Goal: Check status: Check status

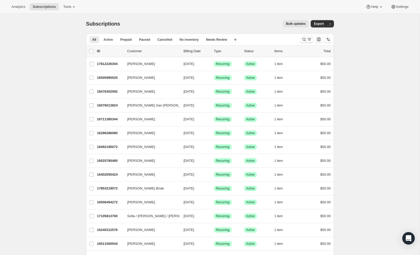
click at [303, 40] on icon "Search and filter results" at bounding box center [304, 39] width 5 height 5
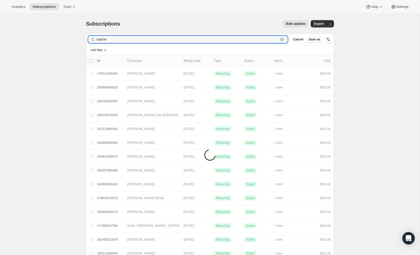
type input "satchel"
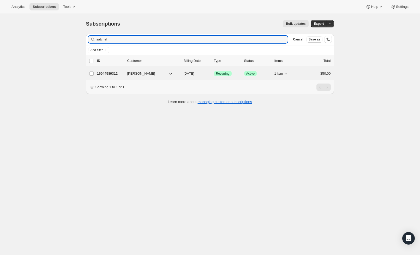
click at [103, 75] on p "16044589312" at bounding box center [110, 73] width 26 height 5
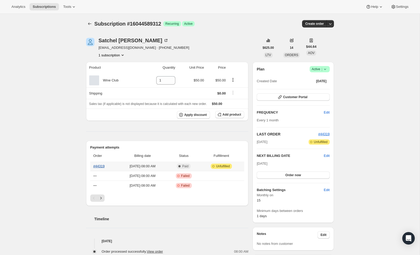
click at [102, 167] on link "#44319" at bounding box center [98, 166] width 11 height 4
